Goal: Transaction & Acquisition: Download file/media

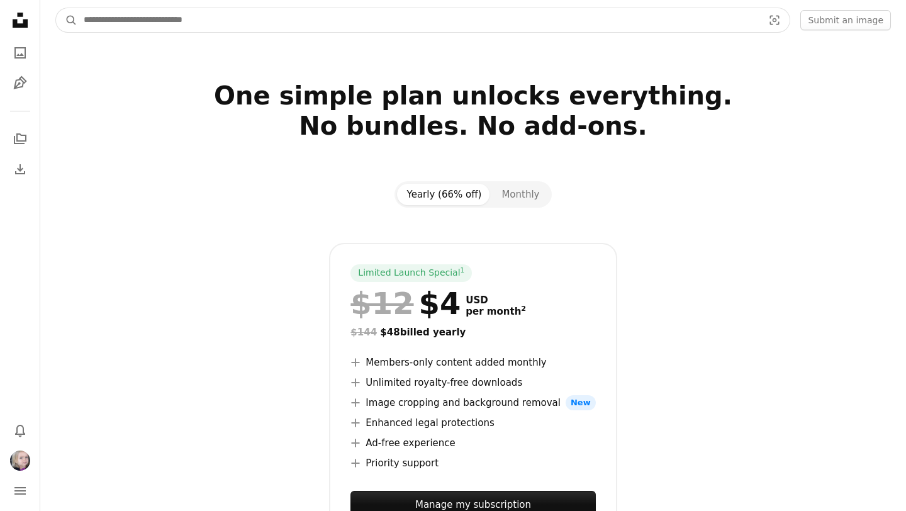
click at [287, 16] on input "Find visuals sitewide" at bounding box center [418, 20] width 682 height 24
type input "***"
click button "A magnifying glass" at bounding box center [66, 20] width 21 height 24
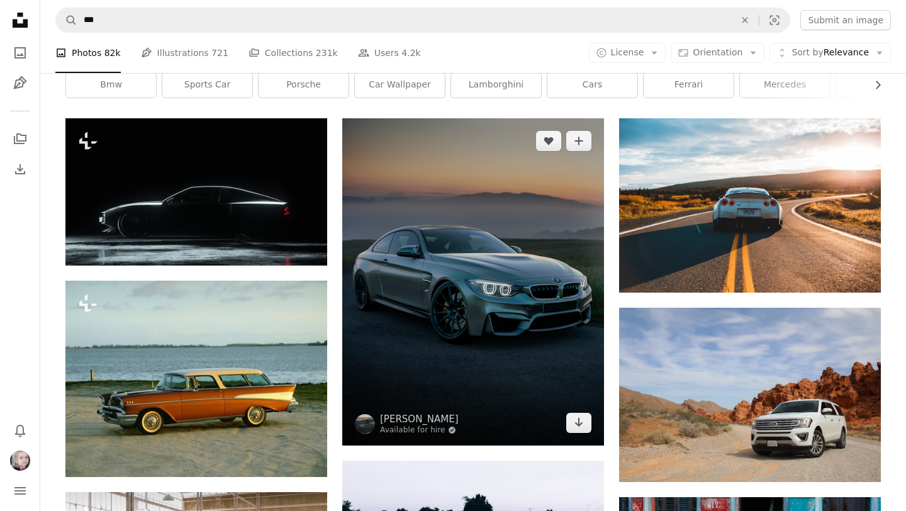
scroll to position [84, 0]
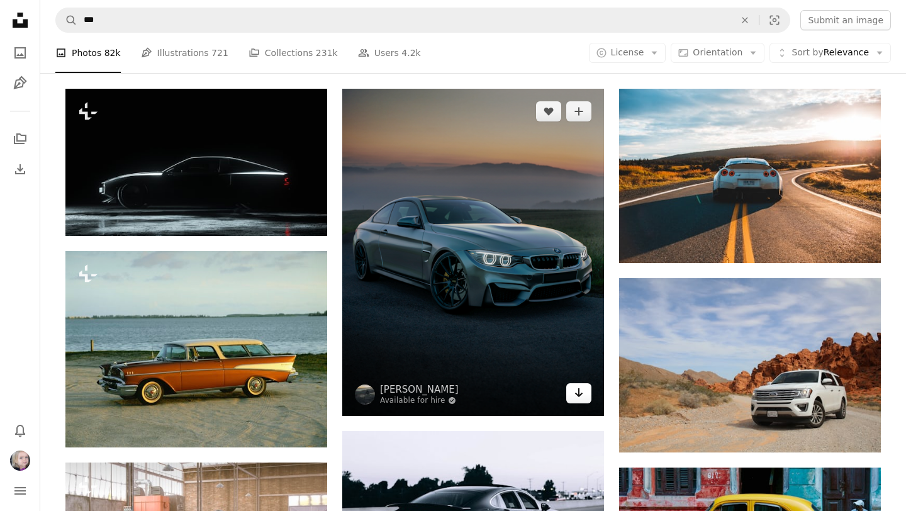
click at [578, 396] on icon "Download" at bounding box center [579, 392] width 8 height 9
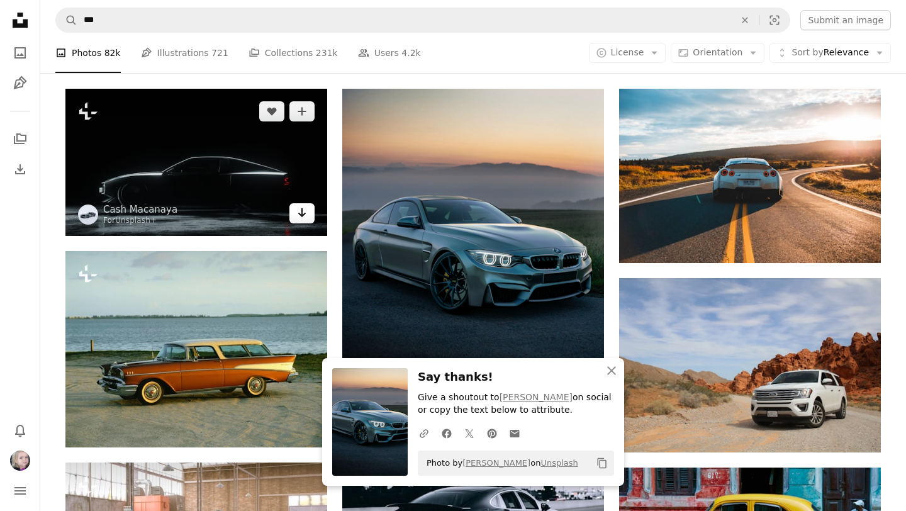
click at [304, 216] on icon "Arrow pointing down" at bounding box center [302, 212] width 10 height 15
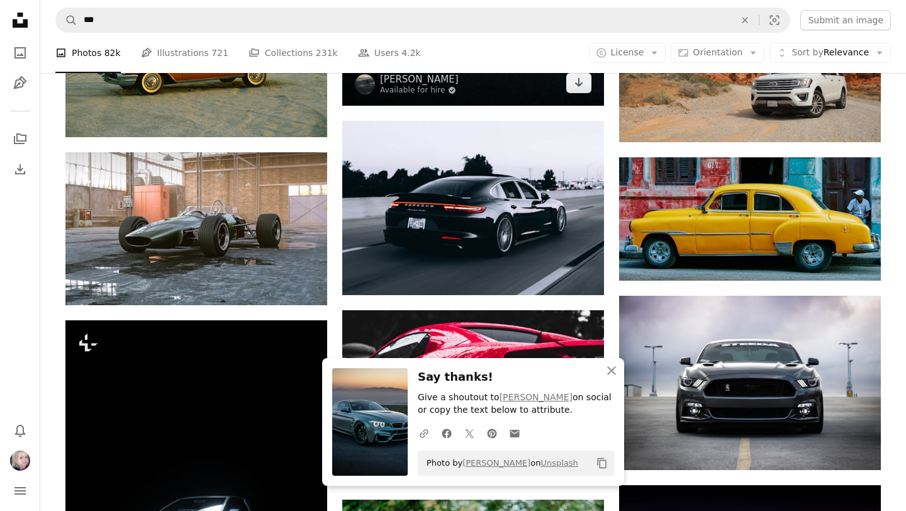
scroll to position [397, 0]
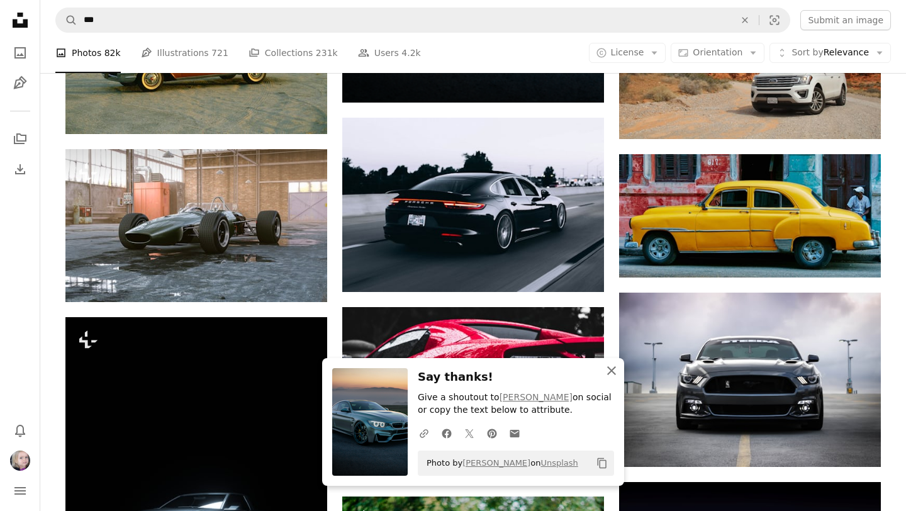
click at [611, 373] on icon "An X shape" at bounding box center [611, 370] width 15 height 15
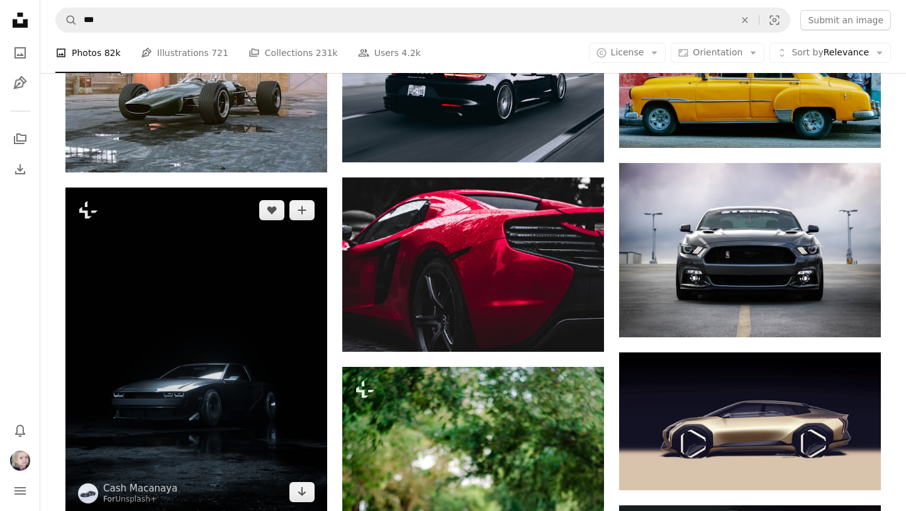
scroll to position [596, 0]
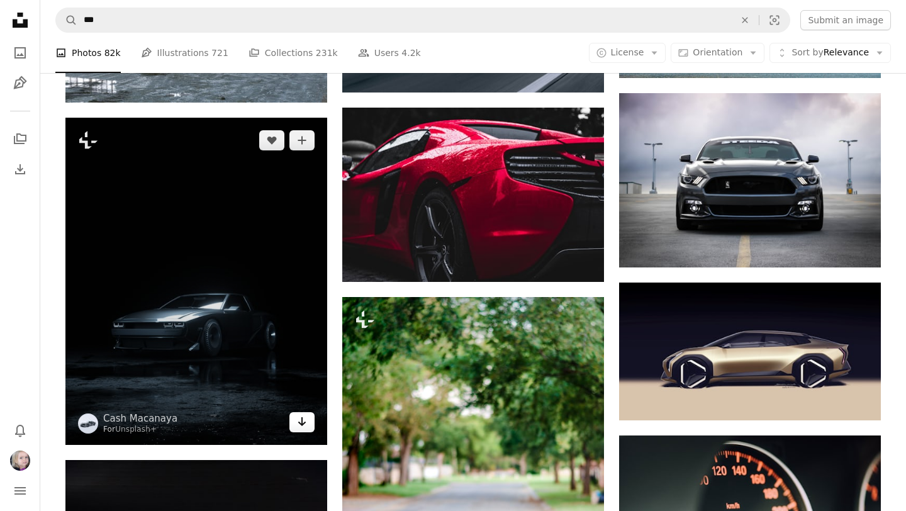
click at [301, 422] on icon "Download" at bounding box center [302, 421] width 8 height 9
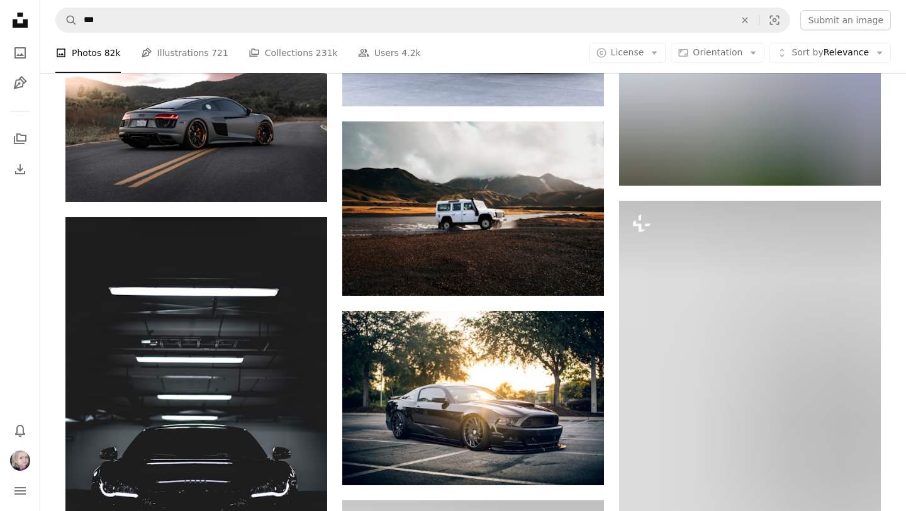
scroll to position [1766, 0]
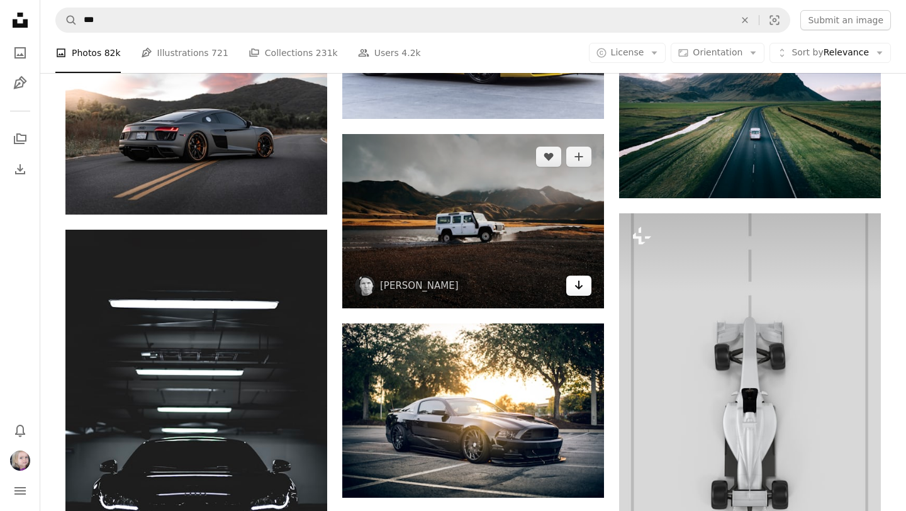
click at [575, 285] on icon "Arrow pointing down" at bounding box center [579, 284] width 10 height 15
